Goal: Task Accomplishment & Management: Manage account settings

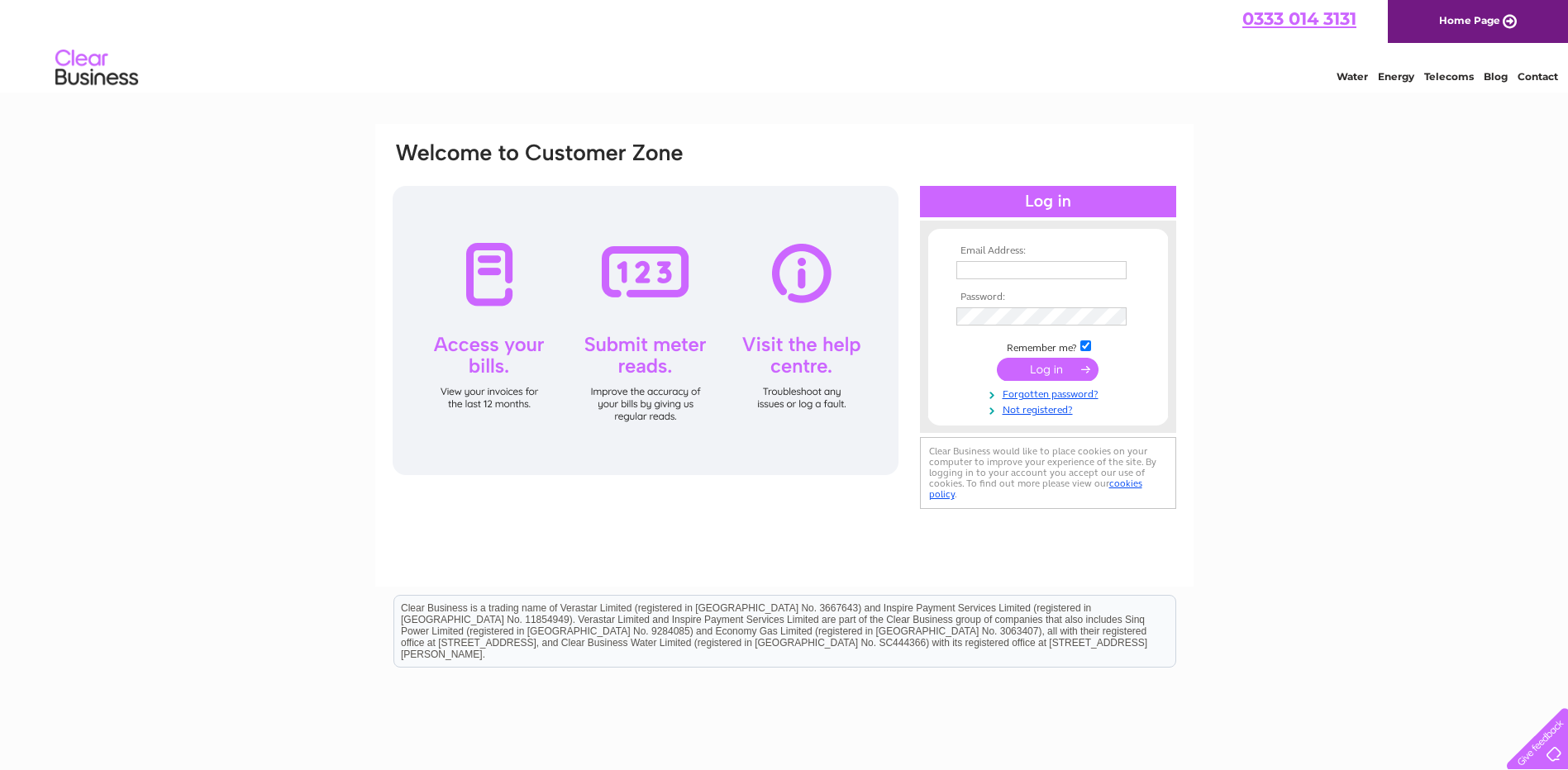
type input "[EMAIL_ADDRESS][DOMAIN_NAME]"
click at [1052, 375] on input "submit" at bounding box center [1047, 369] width 101 height 23
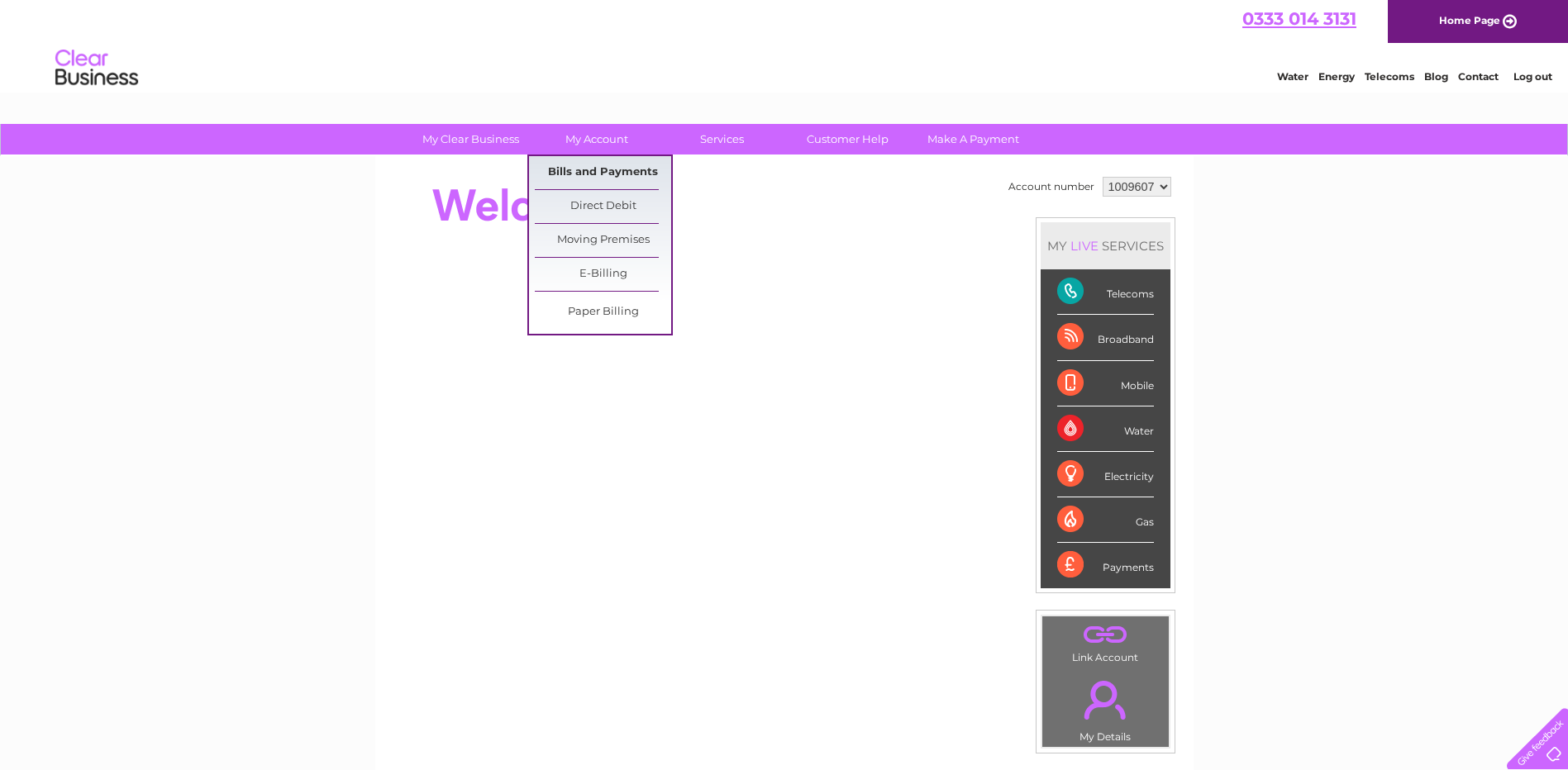
click at [585, 164] on link "Bills and Payments" at bounding box center [603, 172] width 137 height 33
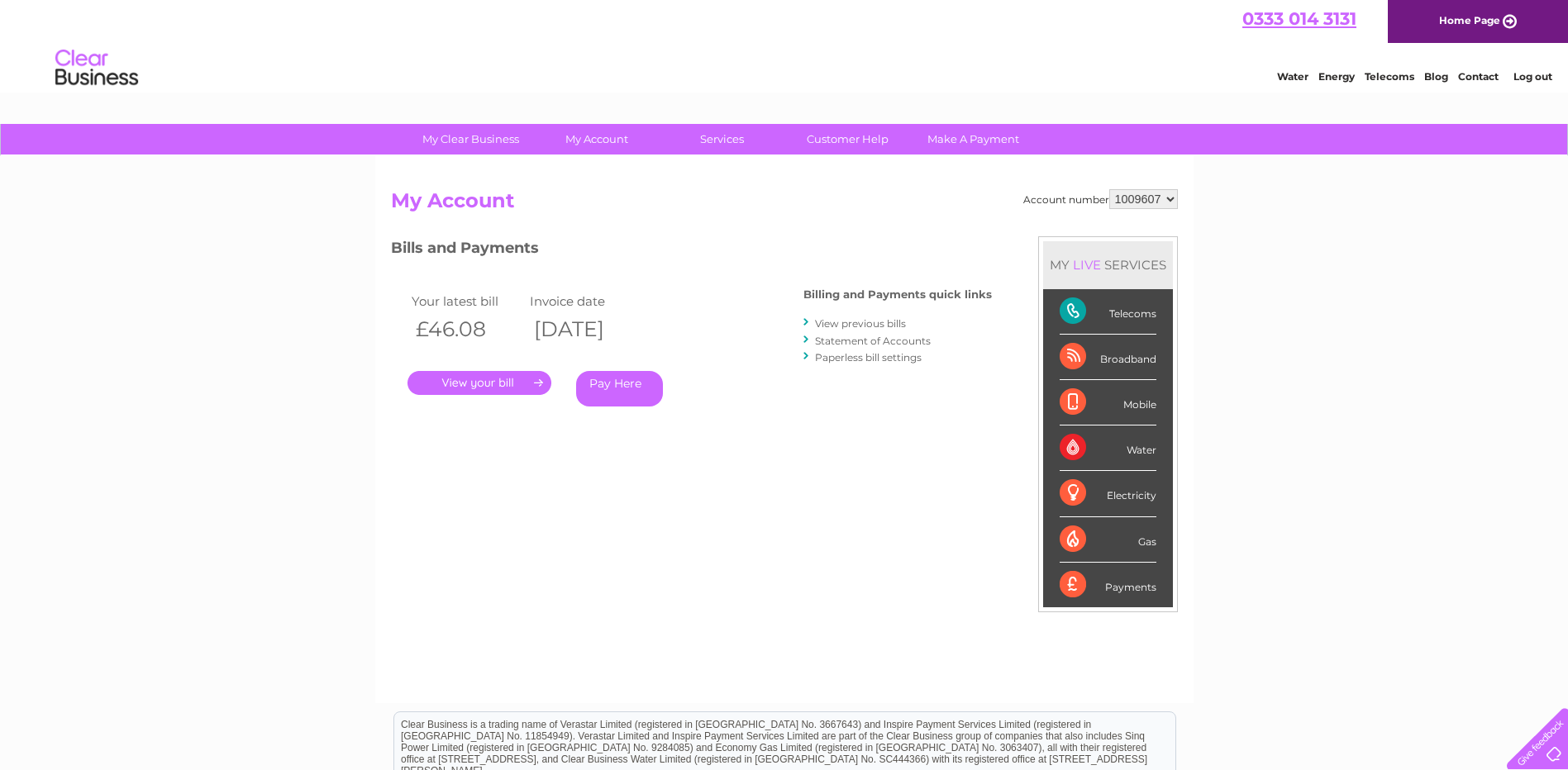
click at [464, 385] on link "." at bounding box center [480, 383] width 144 height 24
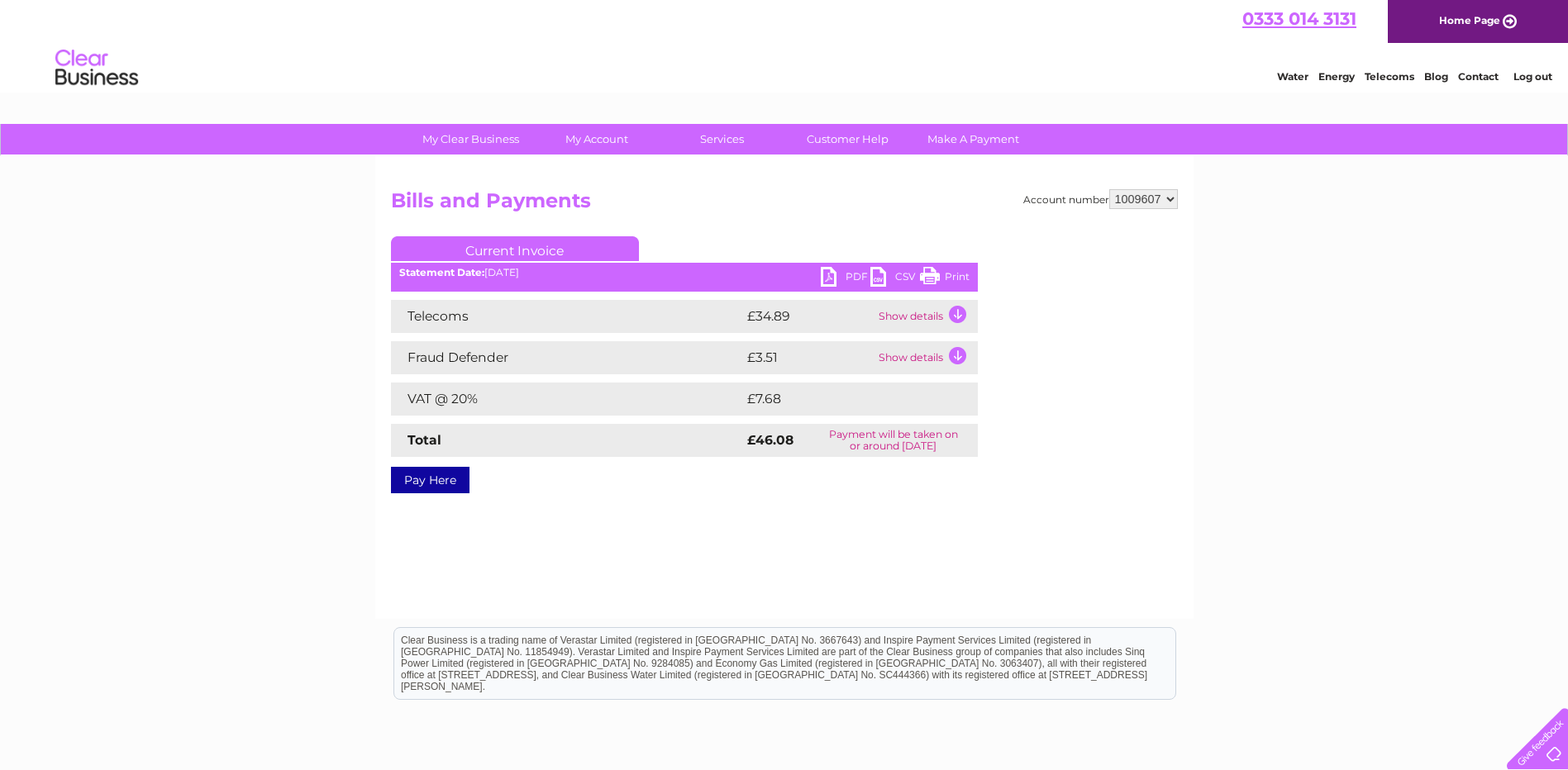
click at [856, 274] on link "PDF" at bounding box center [846, 279] width 50 height 24
